Goal: Task Accomplishment & Management: Manage account settings

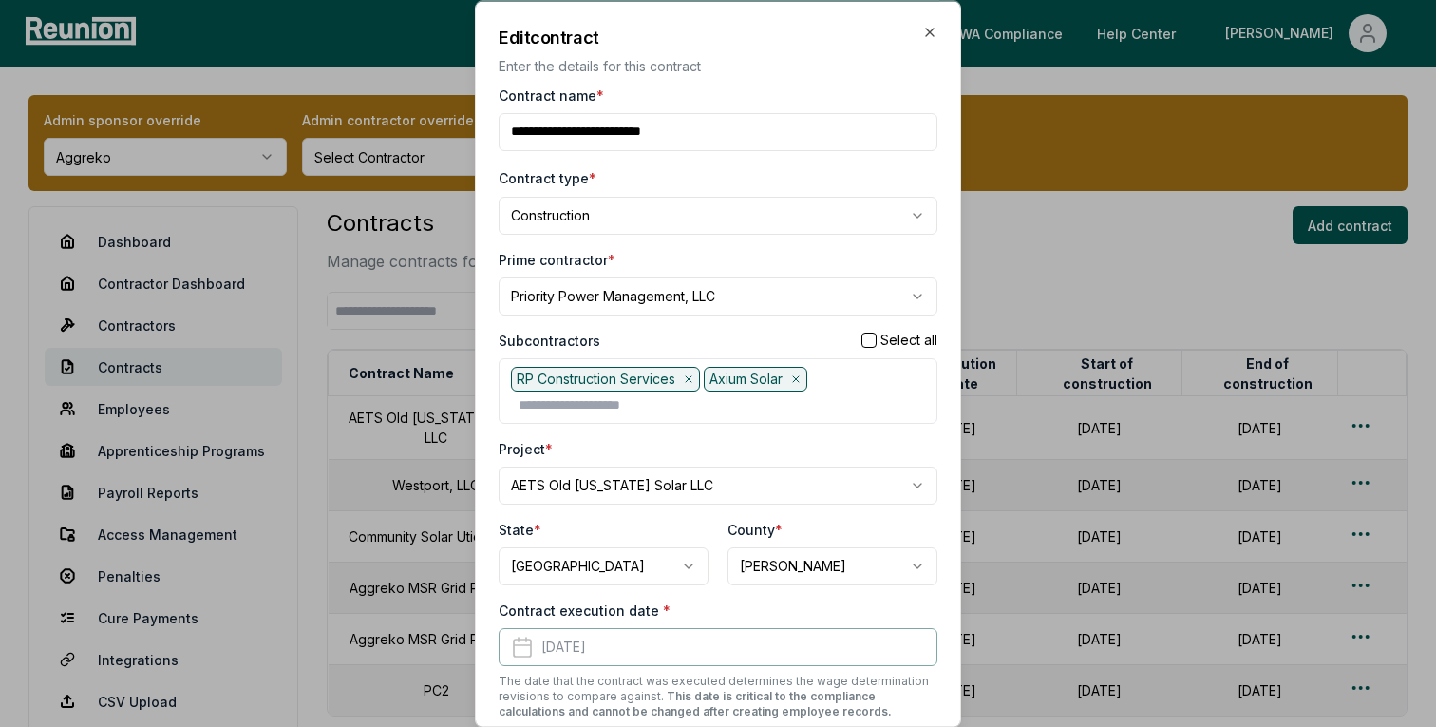
scroll to position [144, 0]
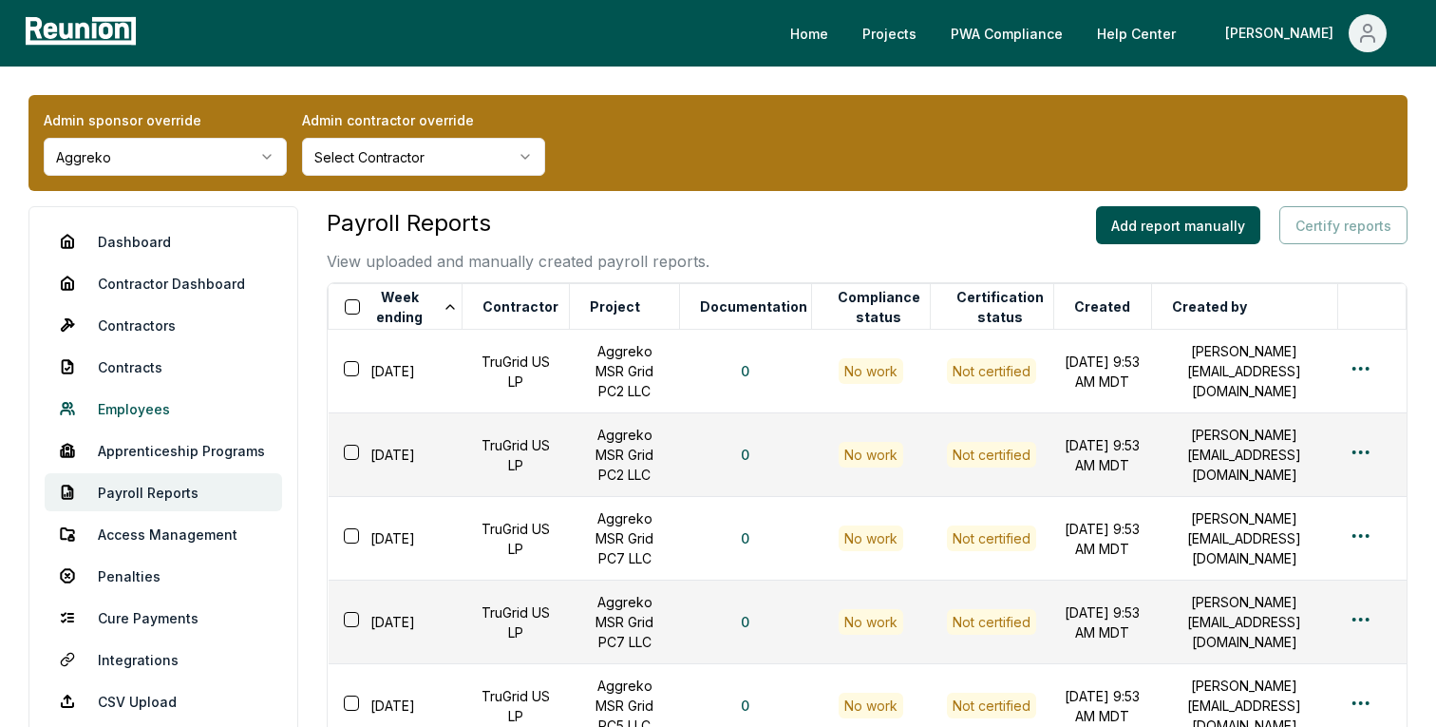
click at [170, 409] on link "Employees" at bounding box center [164, 409] width 238 height 38
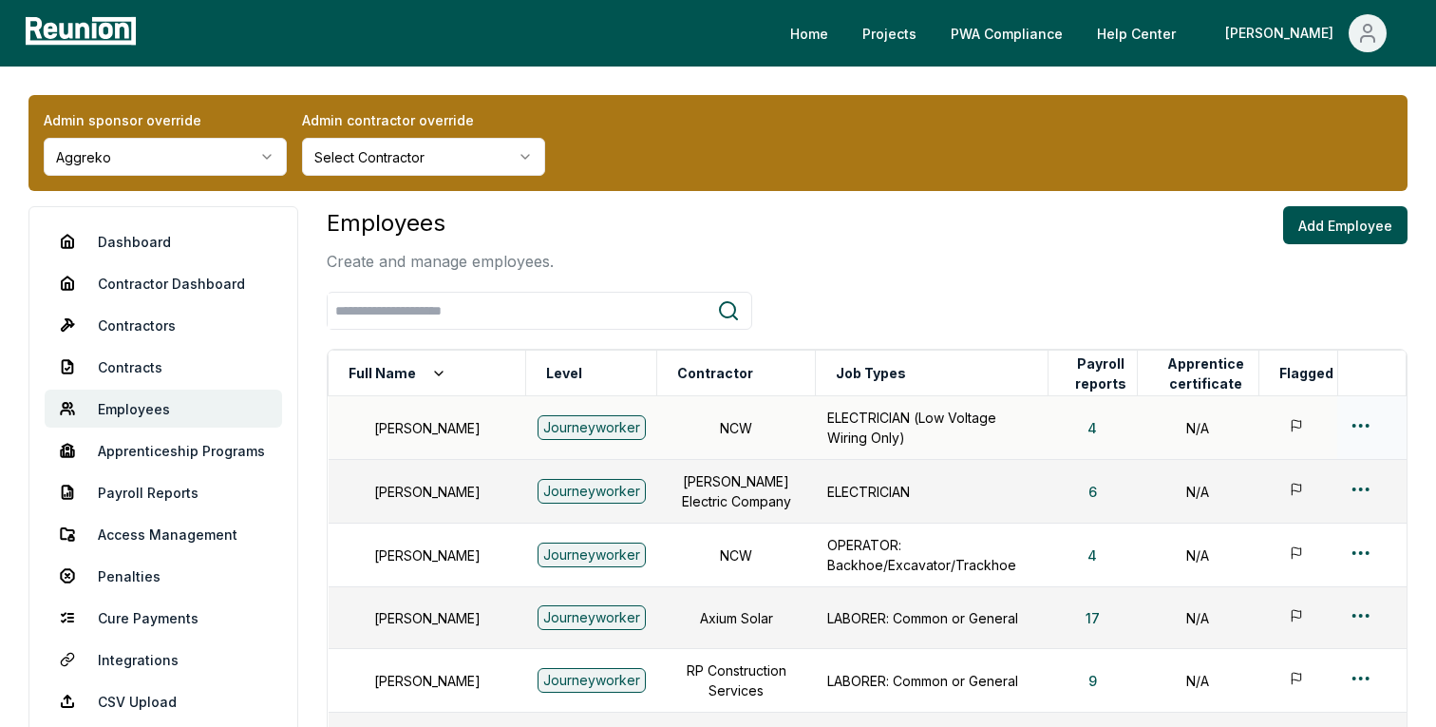
click at [1363, 416] on html "Please visit us on your desktop We're working on making our marketplace mobile-…" at bounding box center [718, 642] width 1436 height 1284
click at [1255, 501] on div "Edit" at bounding box center [1330, 500] width 181 height 31
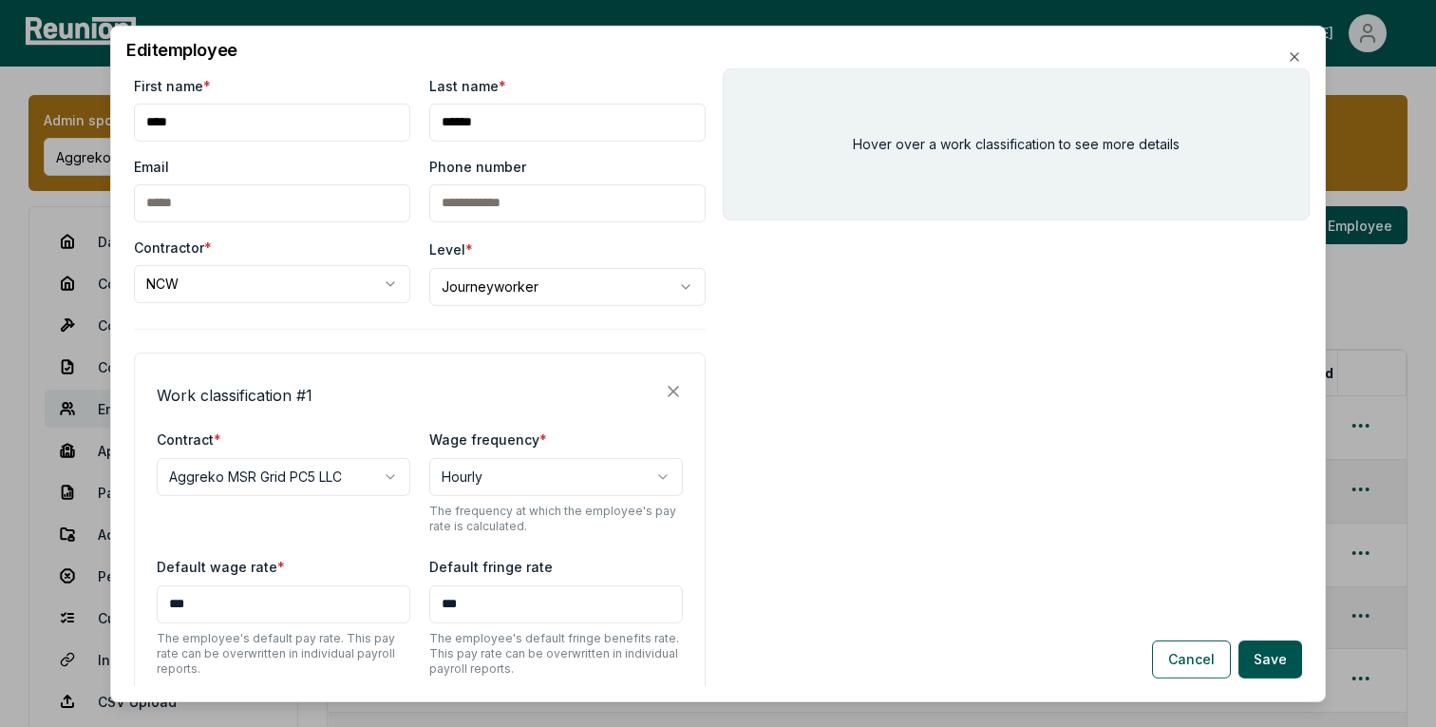
scroll to position [5, 0]
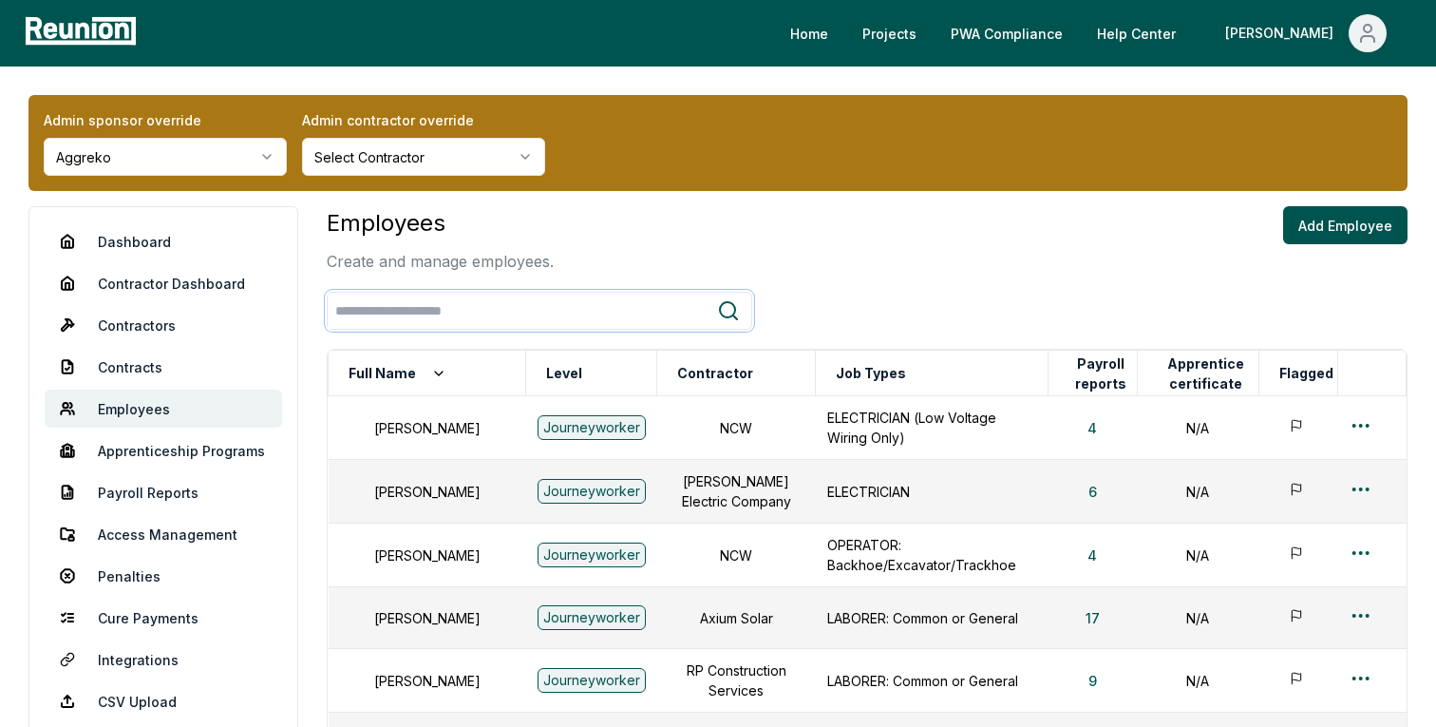
click at [485, 309] on input "search" at bounding box center [523, 311] width 390 height 35
click at [1360, 612] on html "Please visit us on your desktop We're working on making our marketplace mobile-…" at bounding box center [718, 642] width 1436 height 1284
click at [1276, 485] on div "Edit" at bounding box center [1330, 485] width 181 height 31
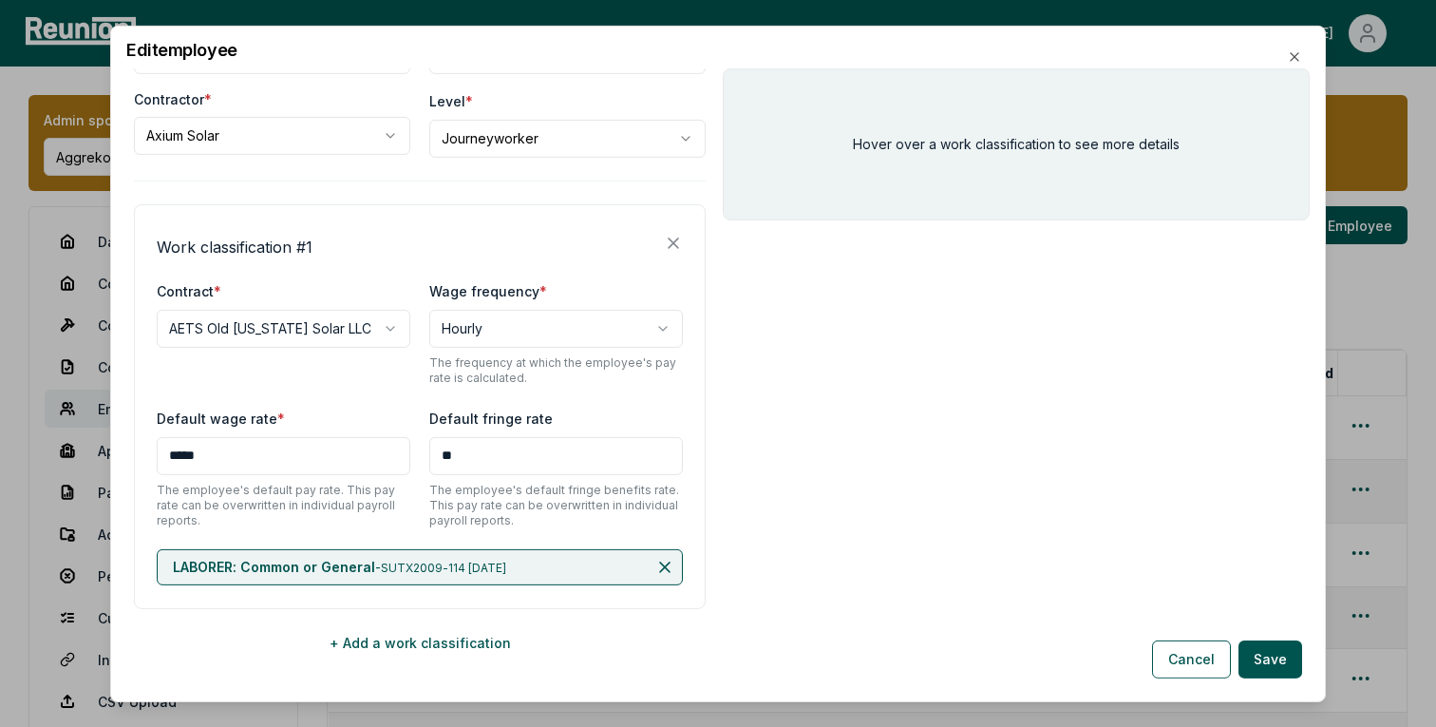
scroll to position [158, 0]
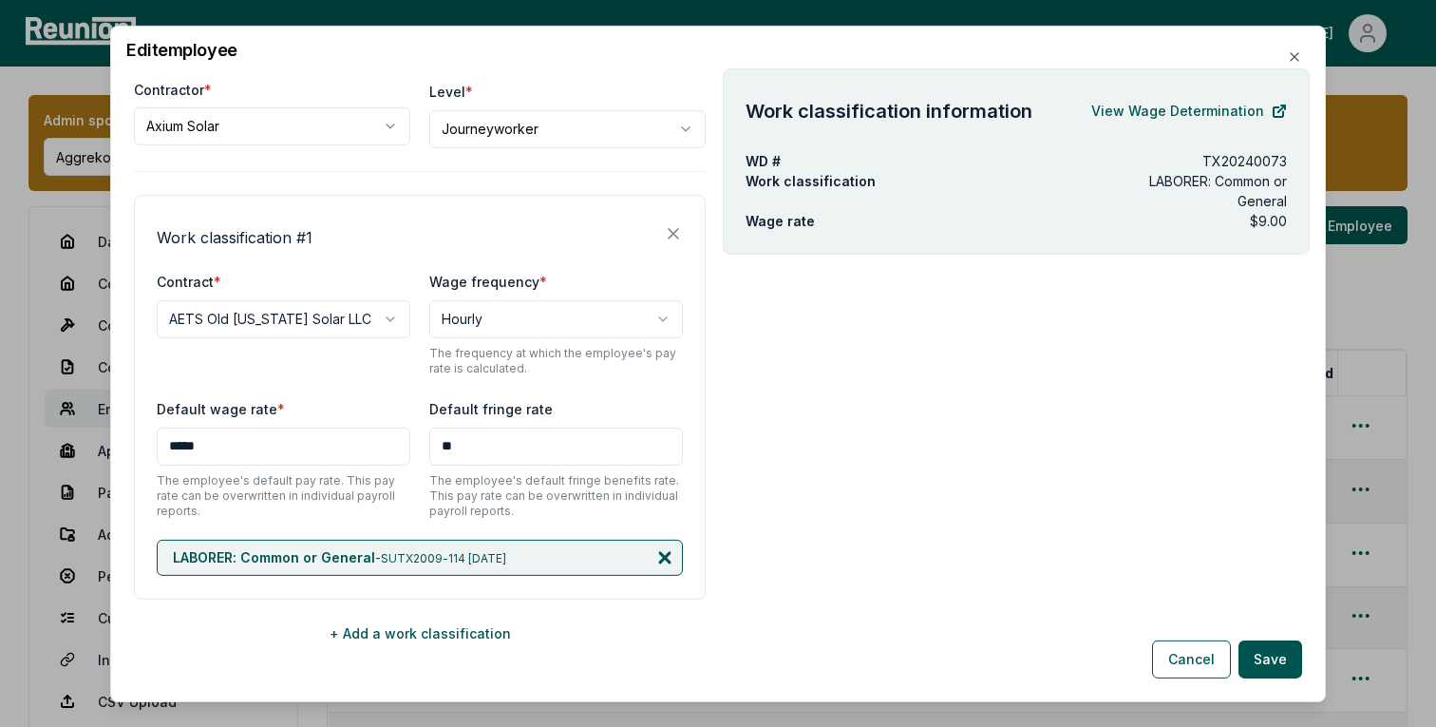
click at [670, 561] on icon at bounding box center [665, 557] width 10 height 10
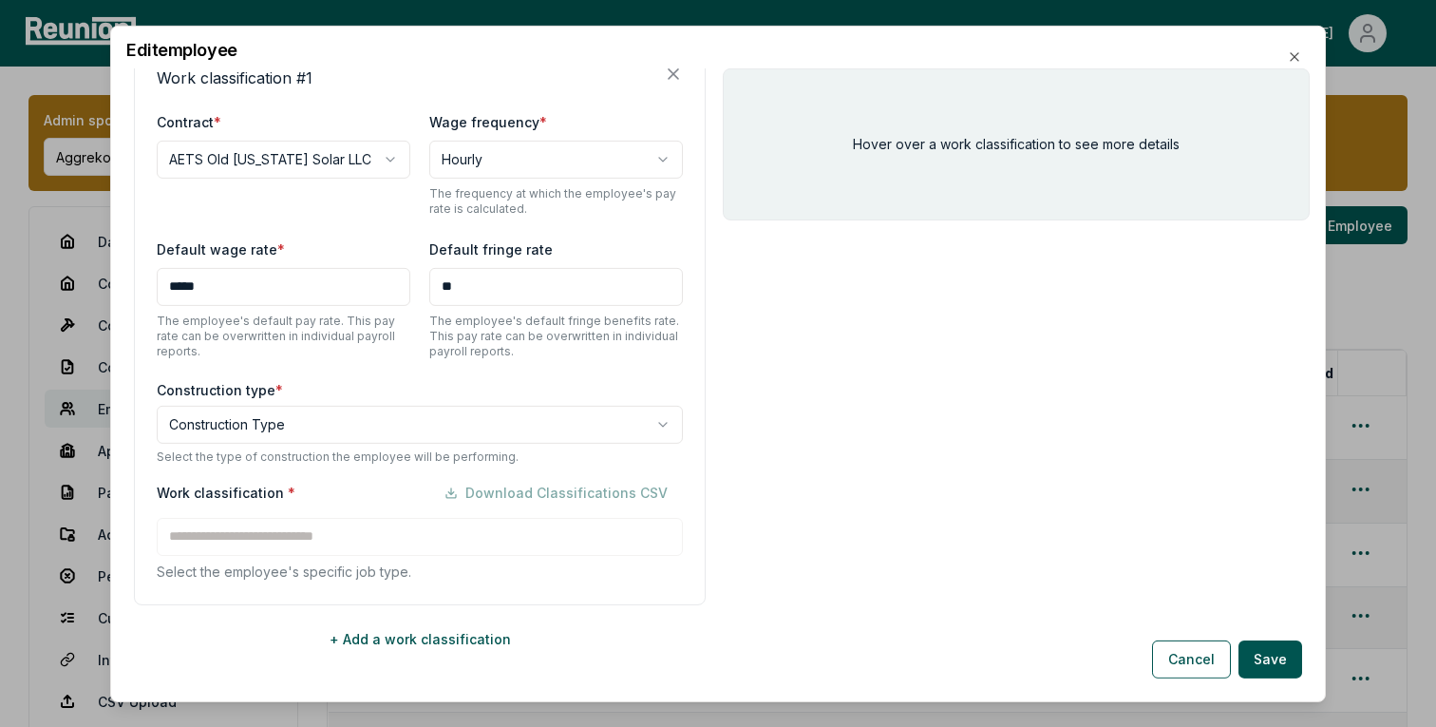
scroll to position [342, 0]
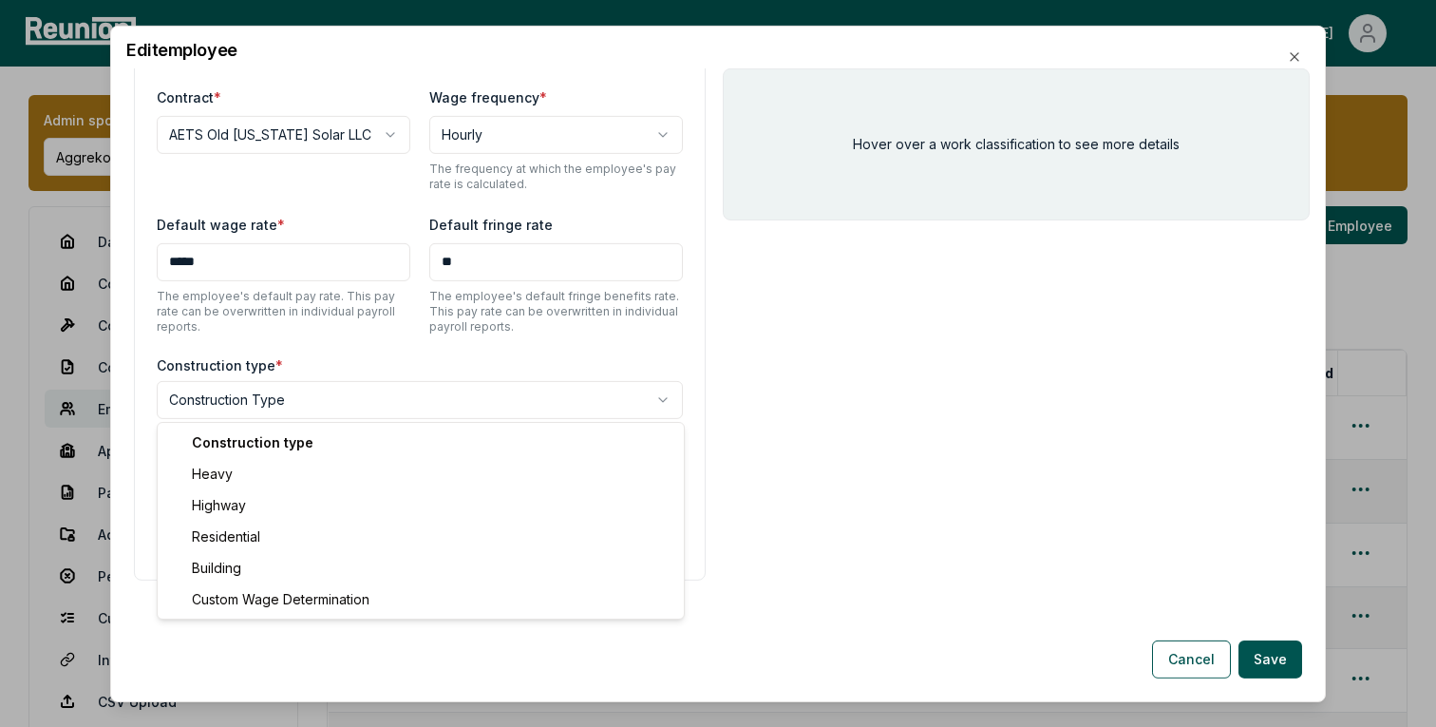
click at [338, 395] on body "Please visit us on your desktop We're working on making our marketplace mobile-…" at bounding box center [718, 642] width 1436 height 1284
select select "********"
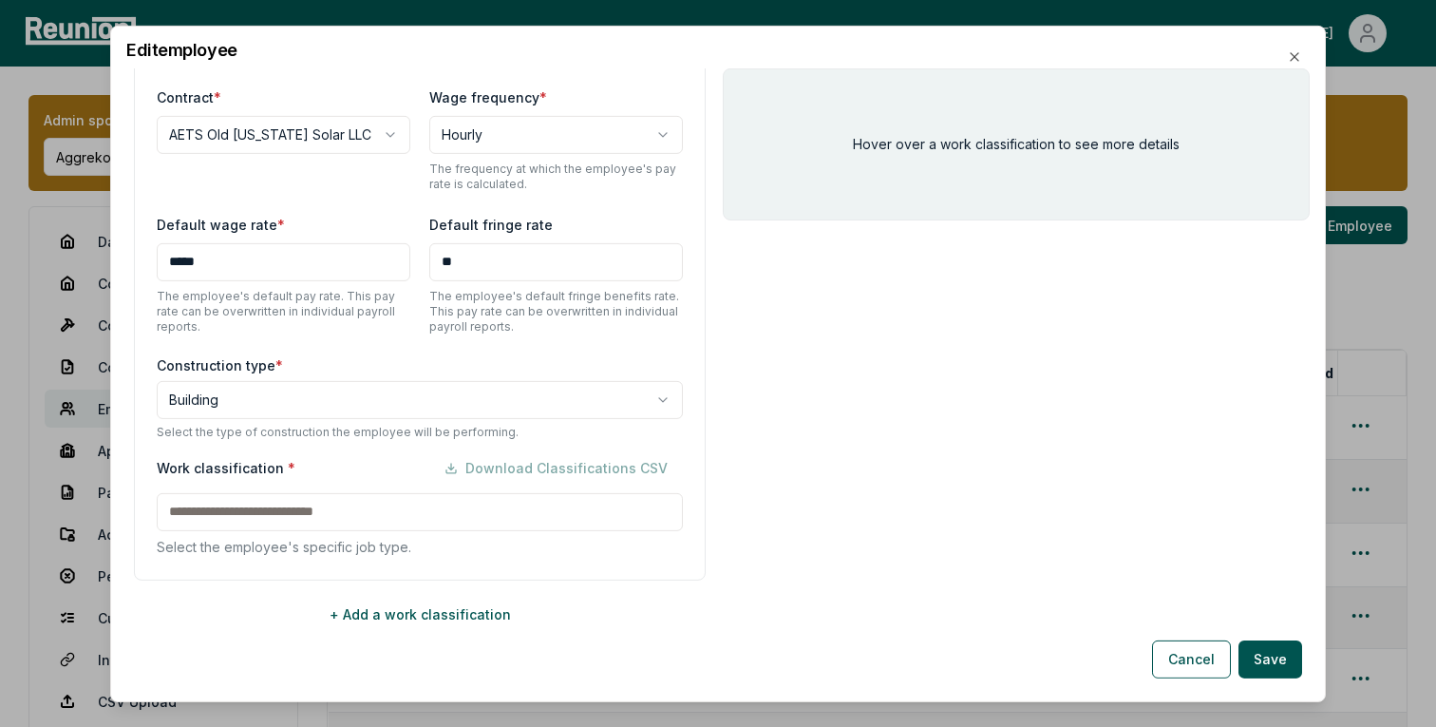
click at [308, 504] on div "Work classification * Download Classifications CSV Select the employee's specif…" at bounding box center [420, 501] width 526 height 107
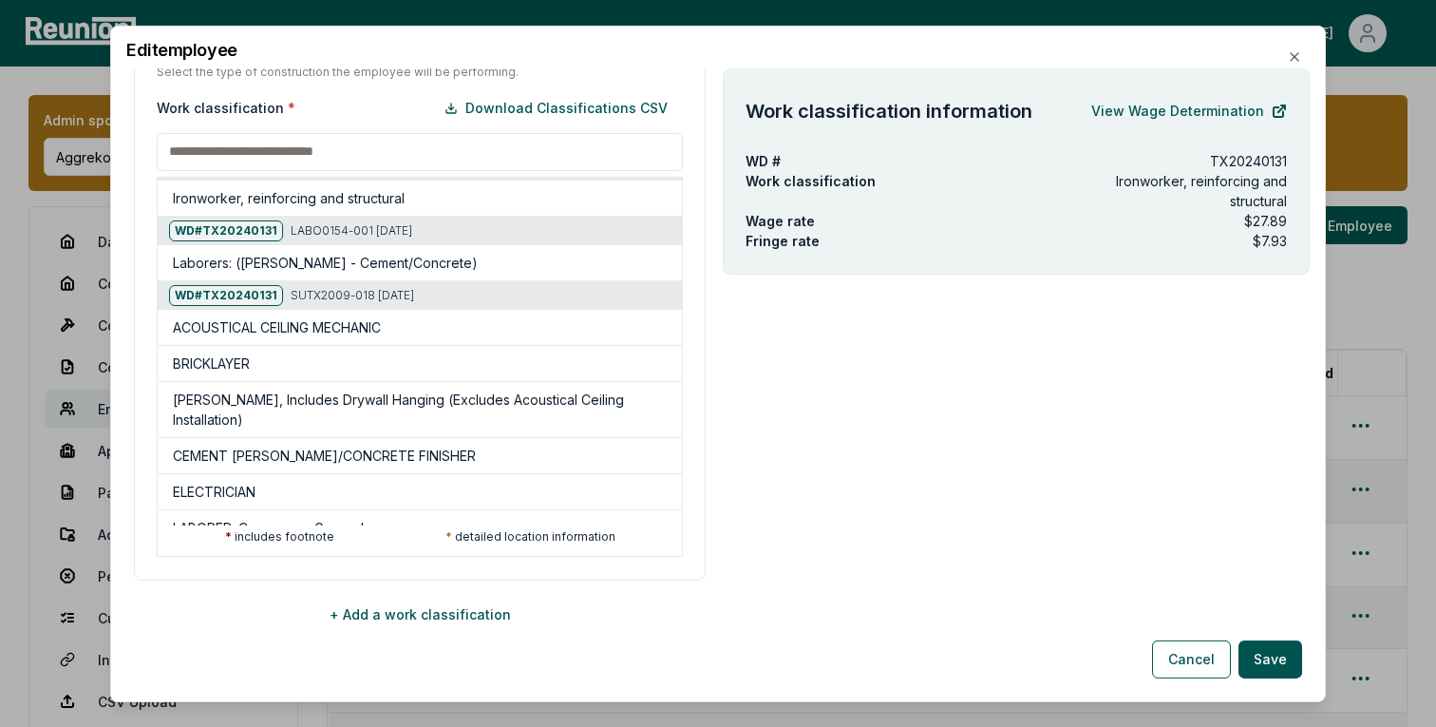
scroll to position [174, 0]
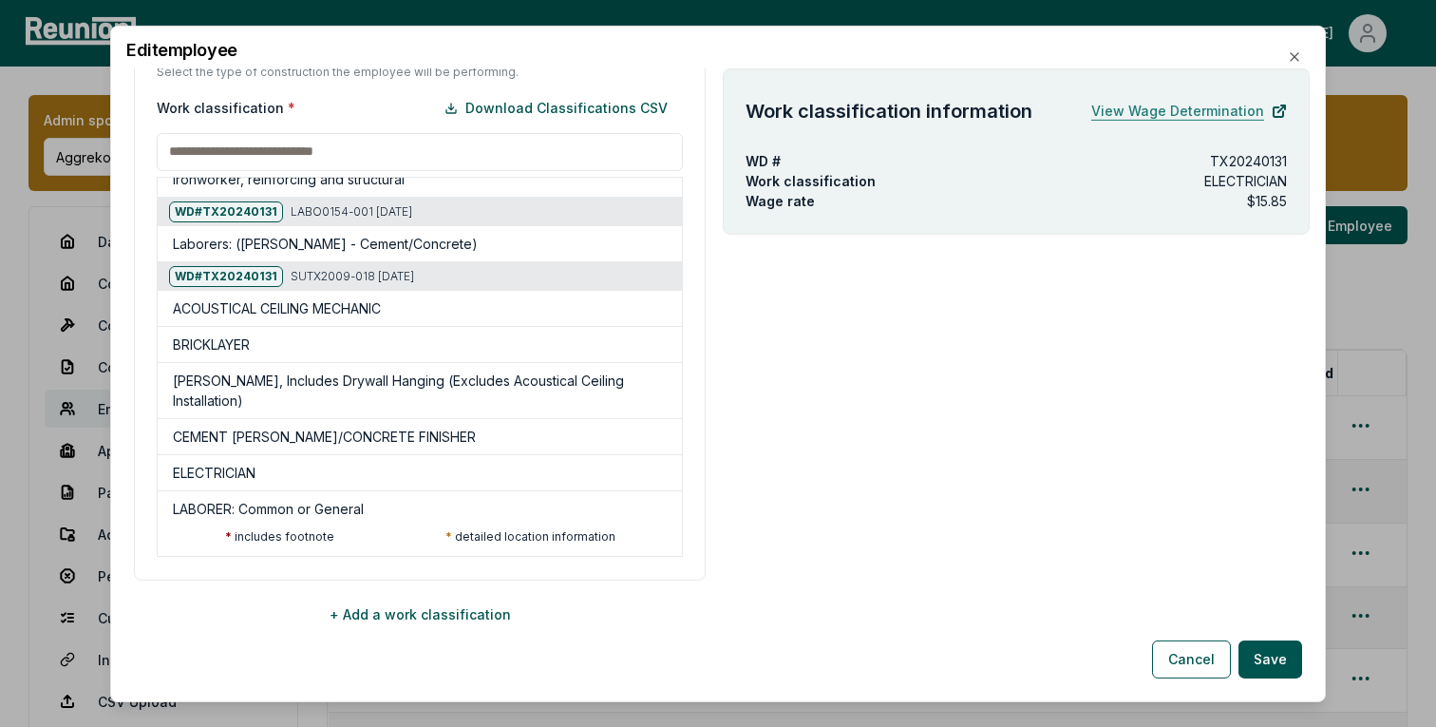
click at [1204, 112] on link "View Wage Determination" at bounding box center [1190, 110] width 196 height 38
